Goal: Task Accomplishment & Management: Manage account settings

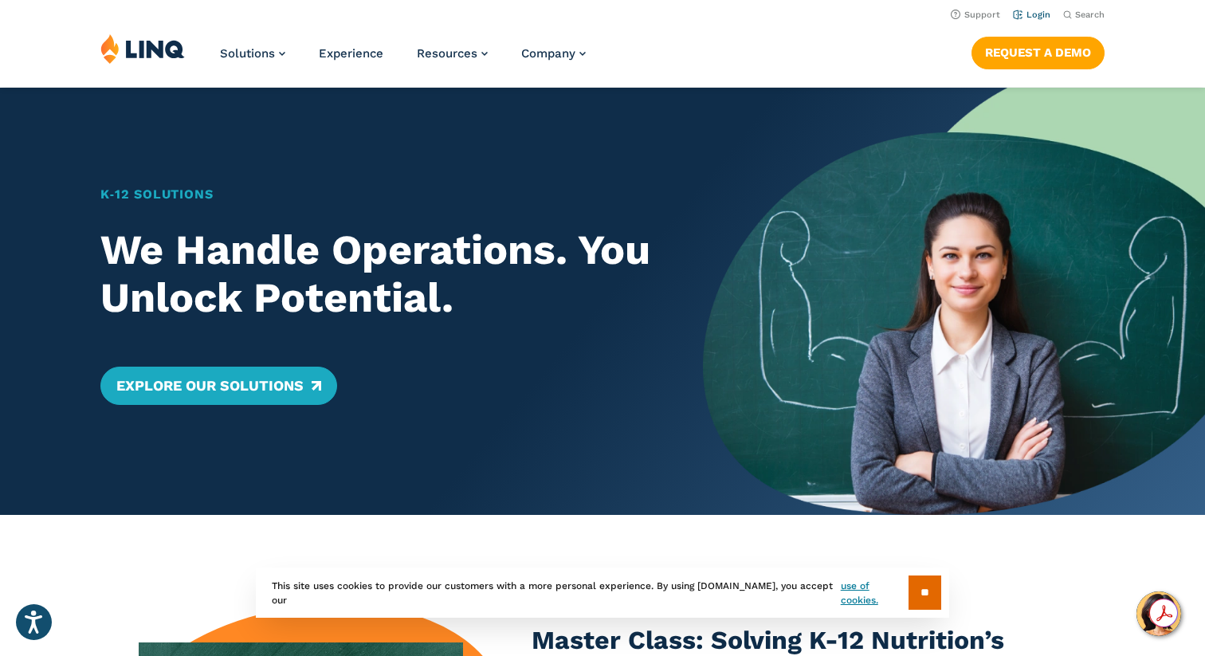
click at [1040, 14] on link "Login" at bounding box center [1031, 15] width 37 height 10
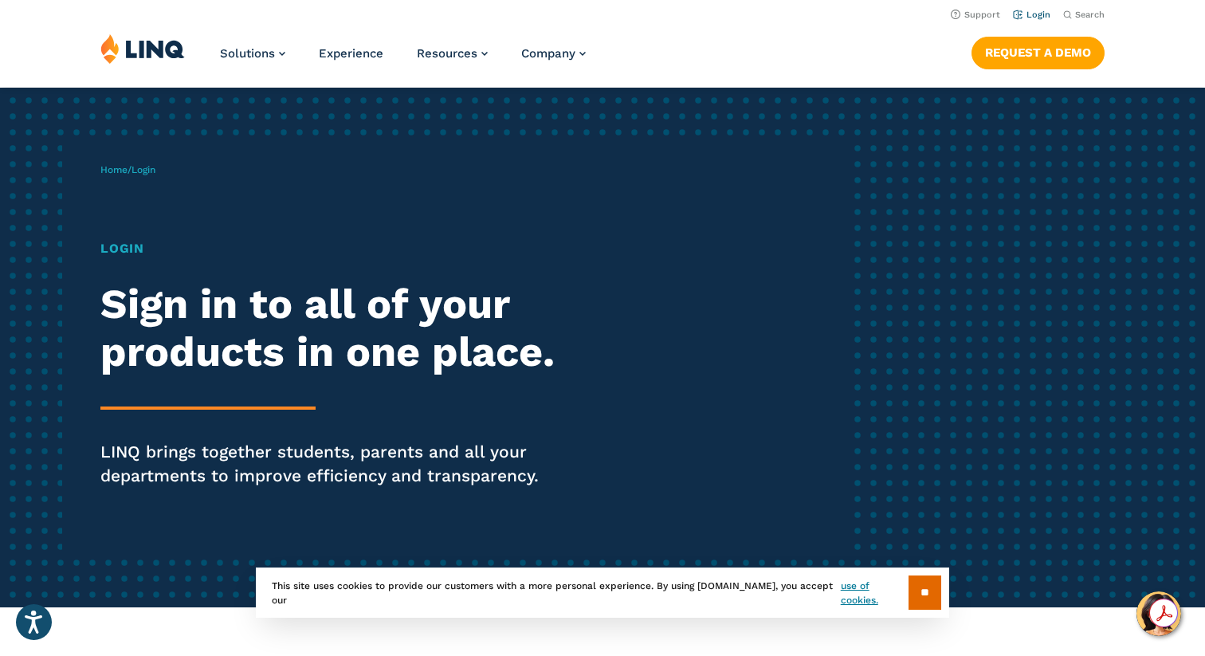
click at [1032, 16] on link "Login" at bounding box center [1031, 15] width 37 height 10
